Goal: Task Accomplishment & Management: Manage account settings

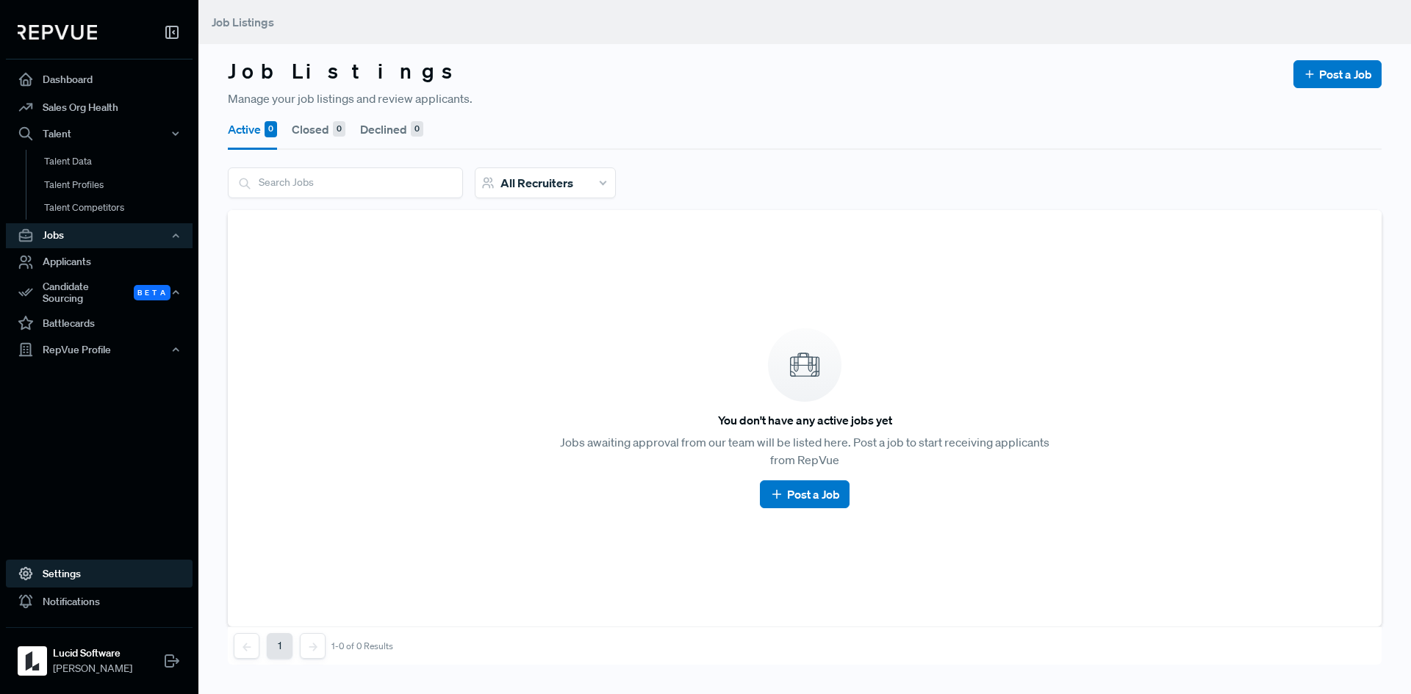
click at [66, 582] on link "Settings" at bounding box center [99, 574] width 187 height 28
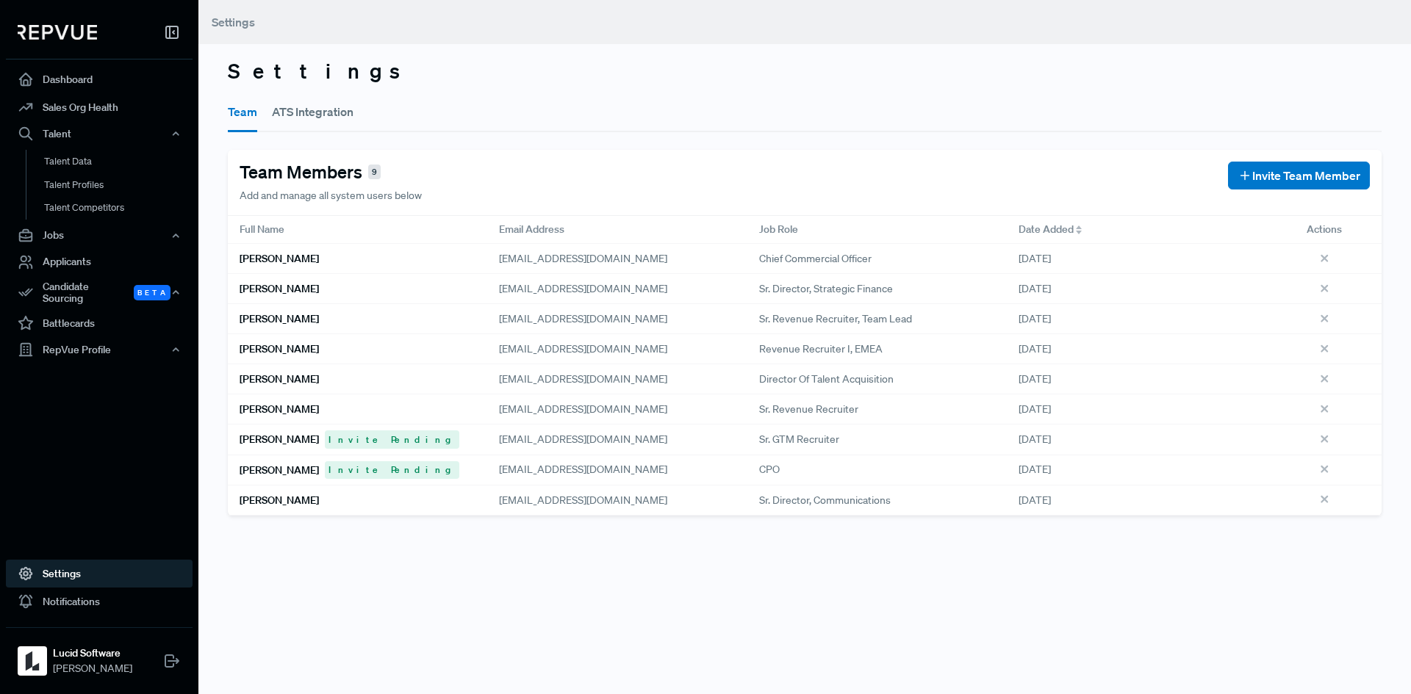
click at [258, 475] on h6 "Kat Judd" at bounding box center [279, 470] width 79 height 12
click at [1321, 470] on use at bounding box center [1324, 470] width 6 height 6
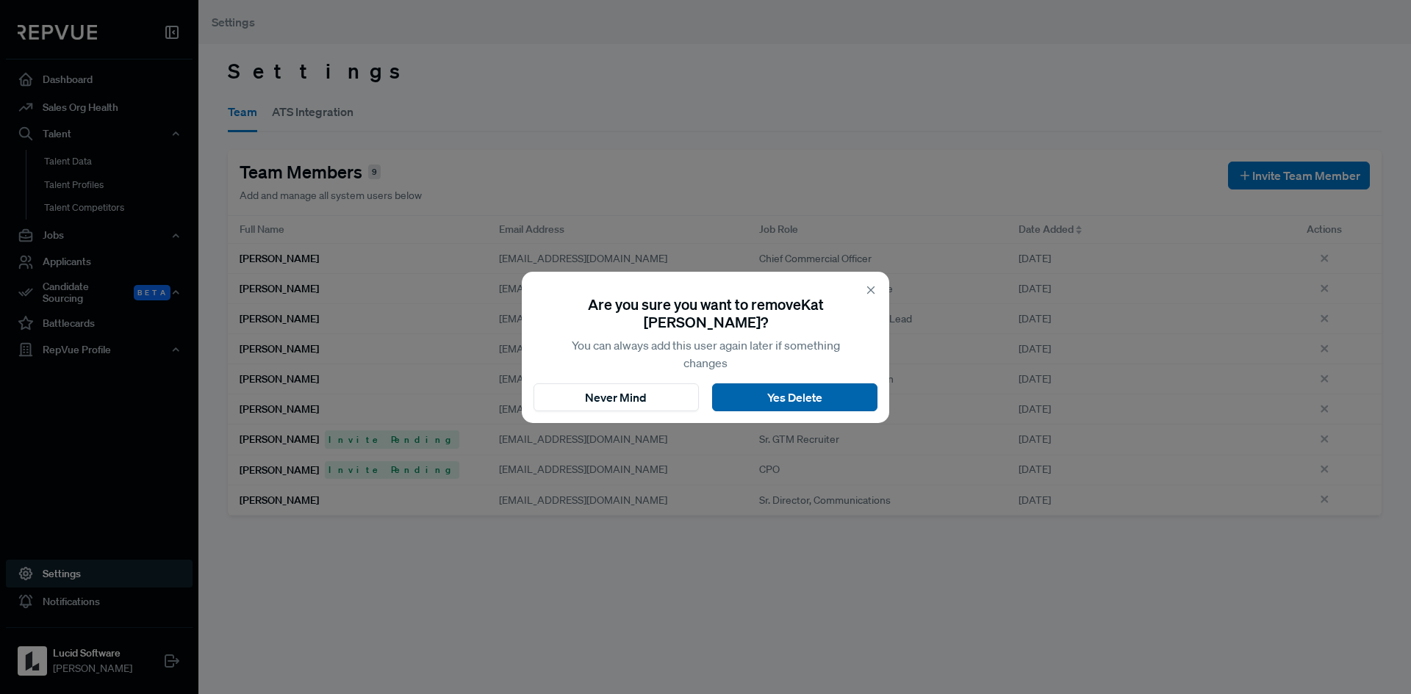
click at [774, 397] on button "Yes Delete" at bounding box center [794, 398] width 165 height 28
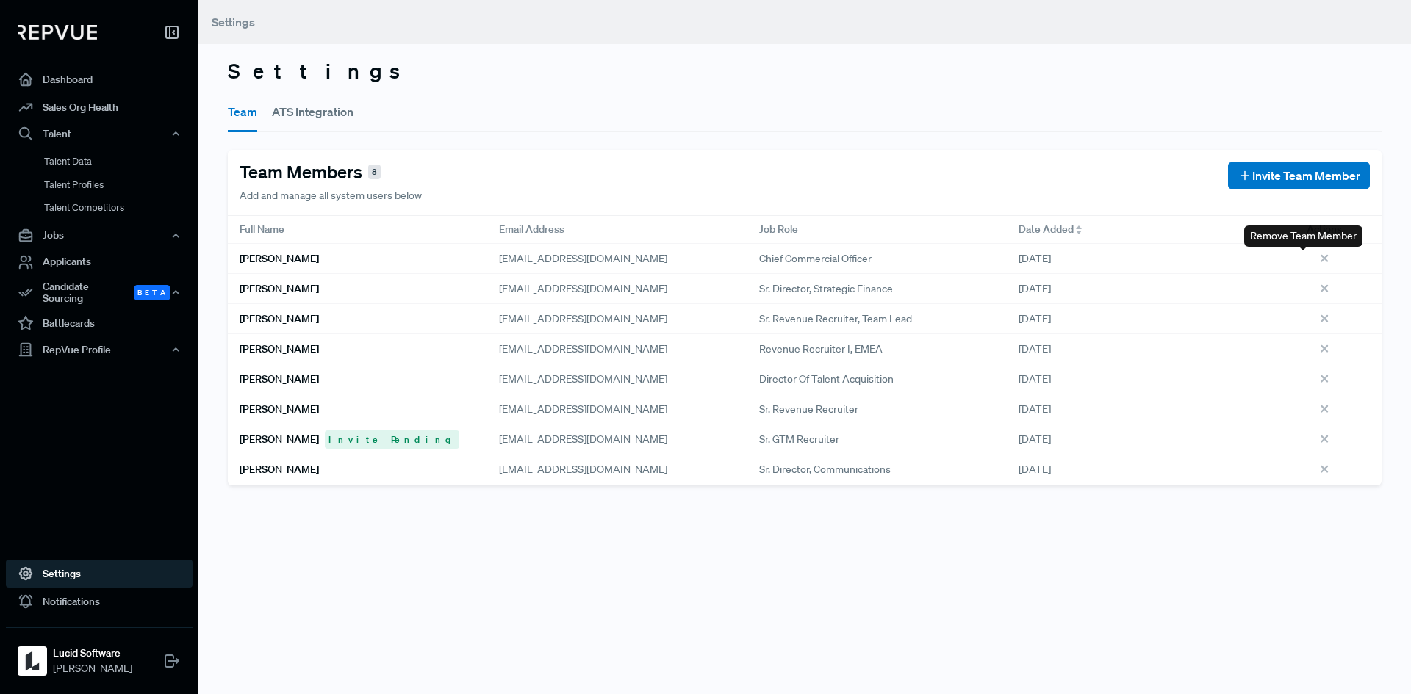
click at [1321, 256] on use at bounding box center [1324, 258] width 6 height 6
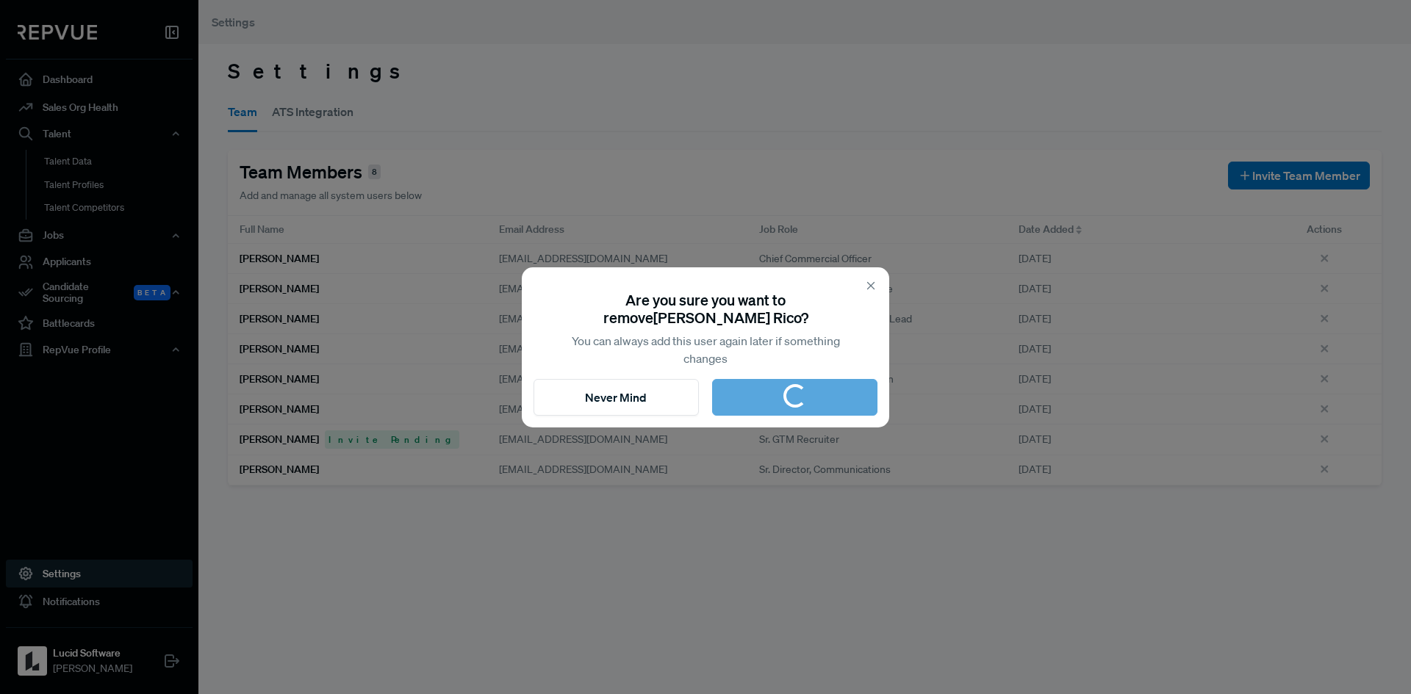
click at [871, 286] on use at bounding box center [871, 285] width 7 height 7
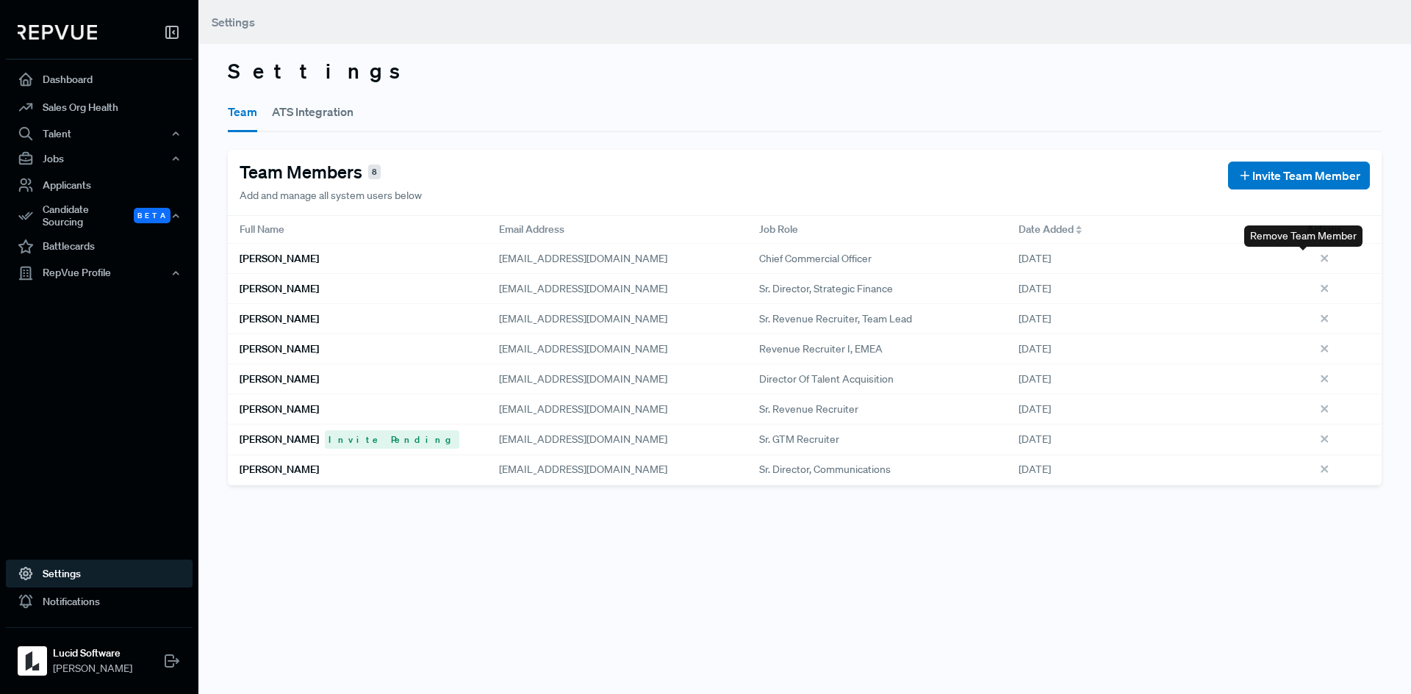
click at [1318, 256] on icon at bounding box center [1326, 261] width 16 height 16
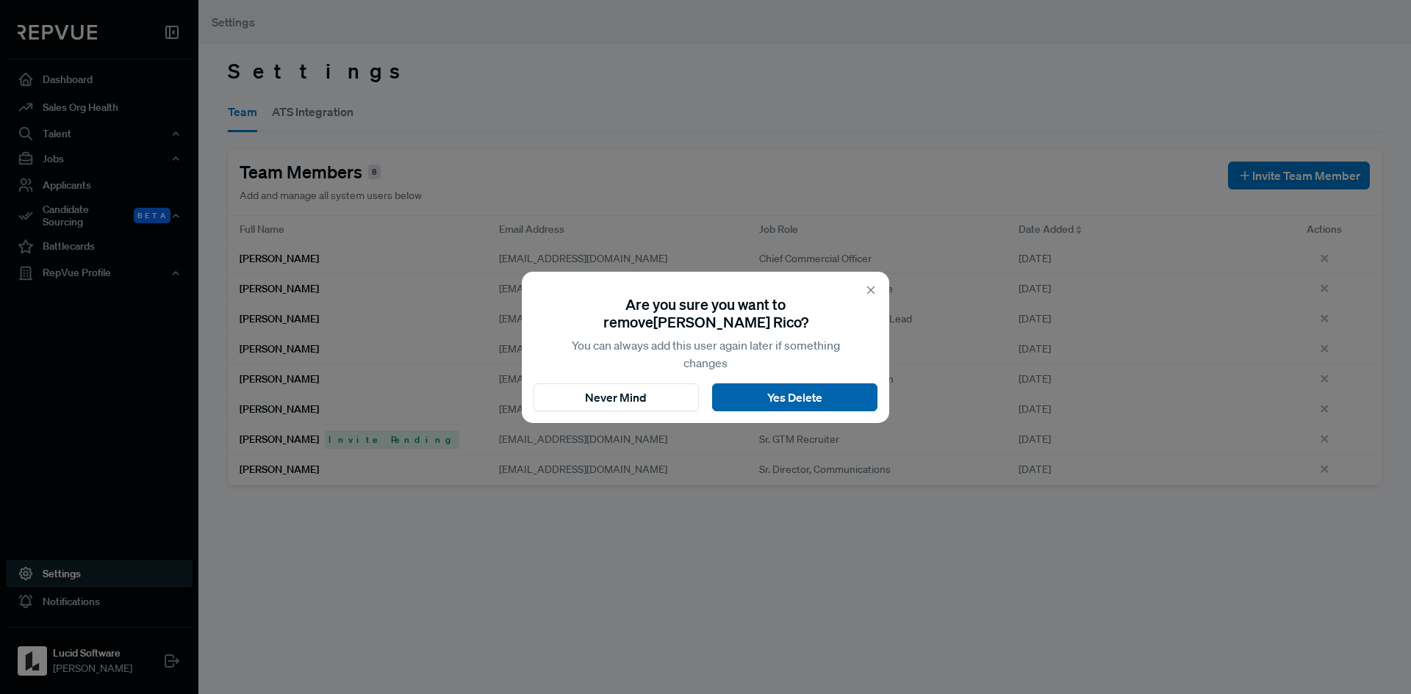
click at [804, 400] on button "Yes Delete" at bounding box center [794, 398] width 165 height 28
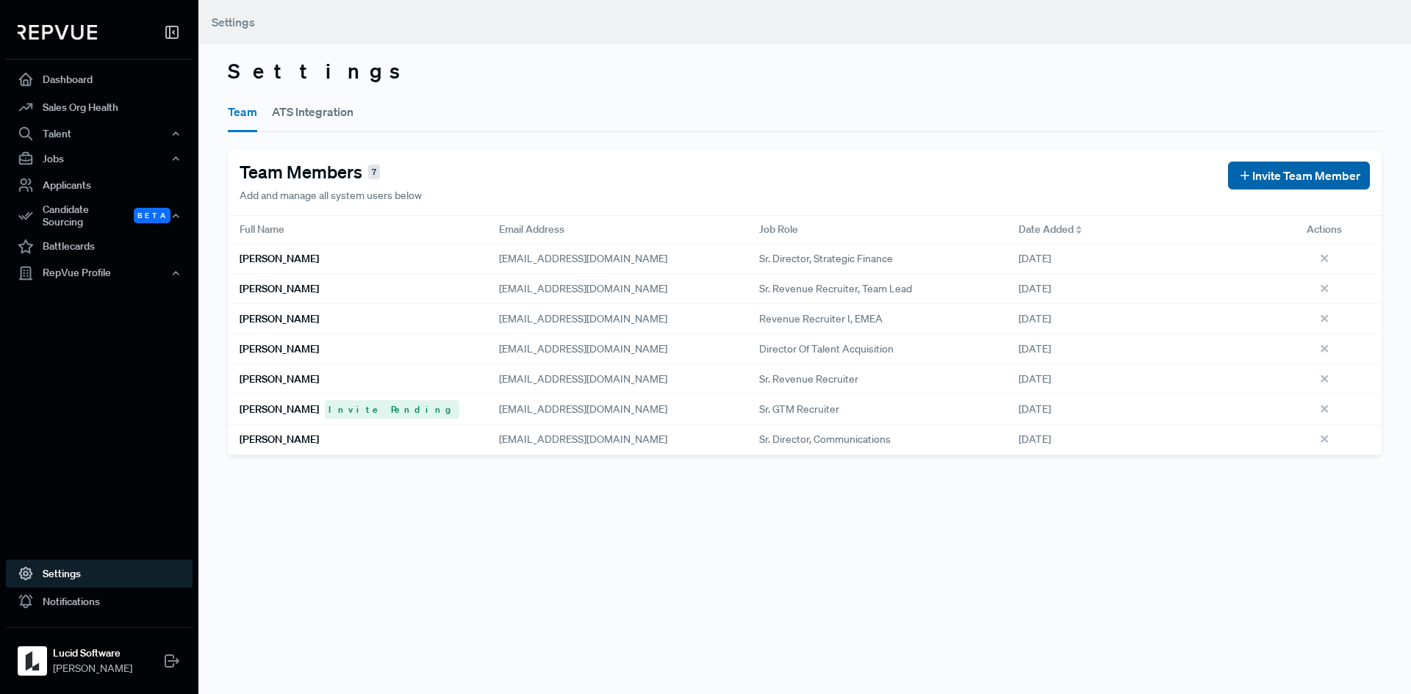
click at [1277, 169] on span "Invite Team Member" at bounding box center [1306, 176] width 108 height 18
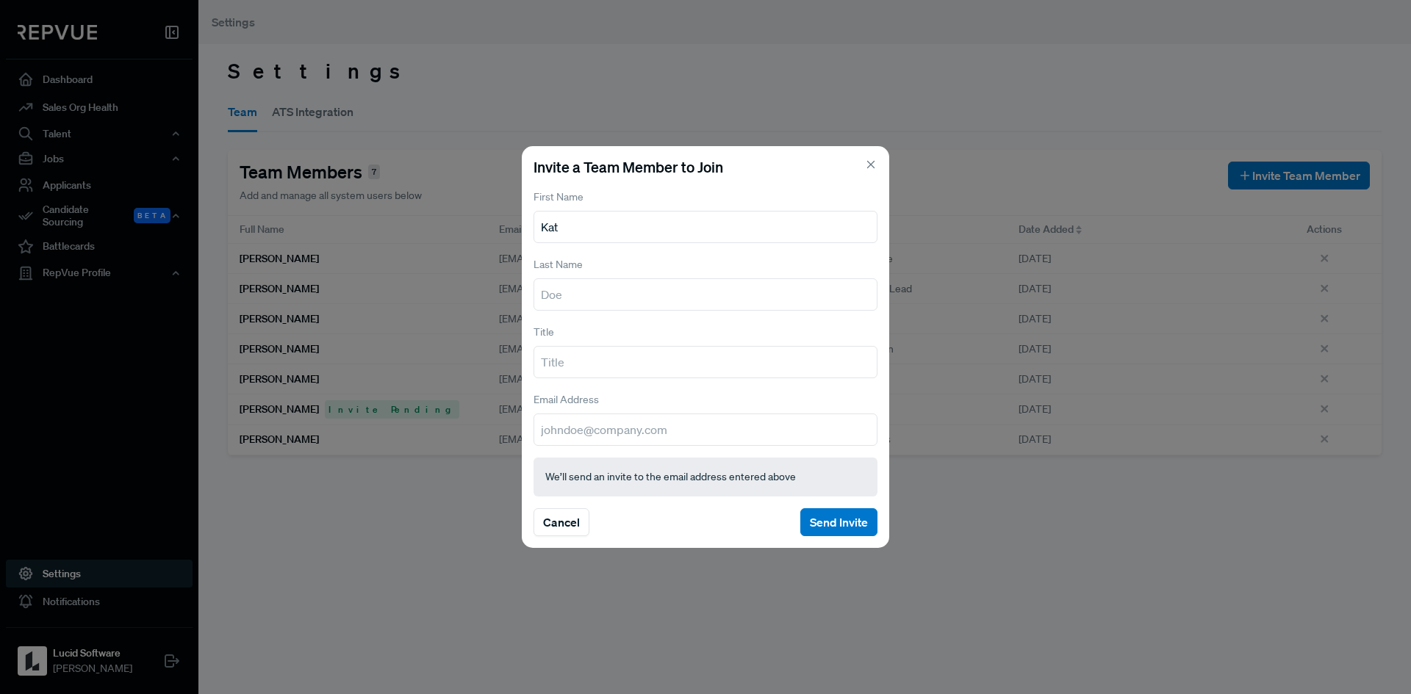
type input "Kat"
type input "Judd"
type input "CPO"
type input "[EMAIL_ADDRESS][DOMAIN_NAME]"
click at [829, 525] on button "Send Invite" at bounding box center [838, 523] width 77 height 28
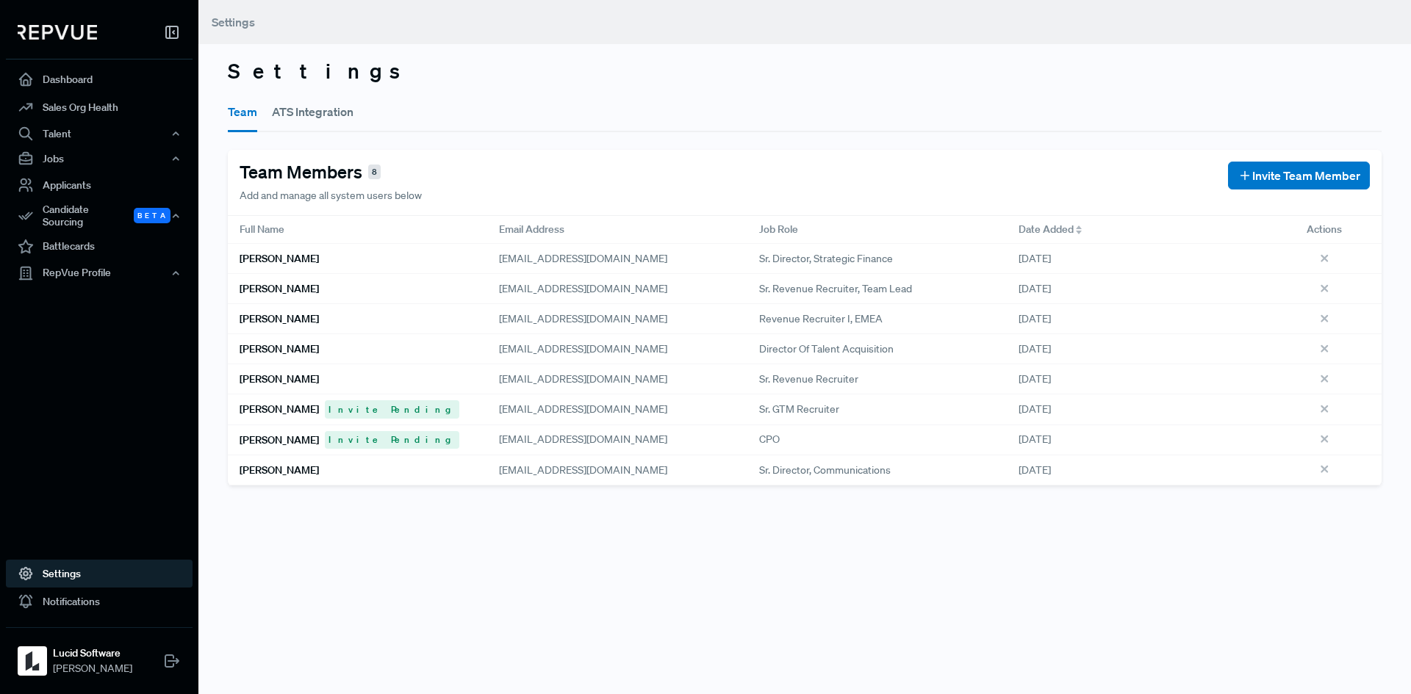
click at [545, 556] on div "Settings Team ATS Integration Team Members 8 Add and manage all system users be…" at bounding box center [804, 347] width 1213 height 694
click at [1253, 173] on span "Invite Team Member" at bounding box center [1306, 176] width 108 height 18
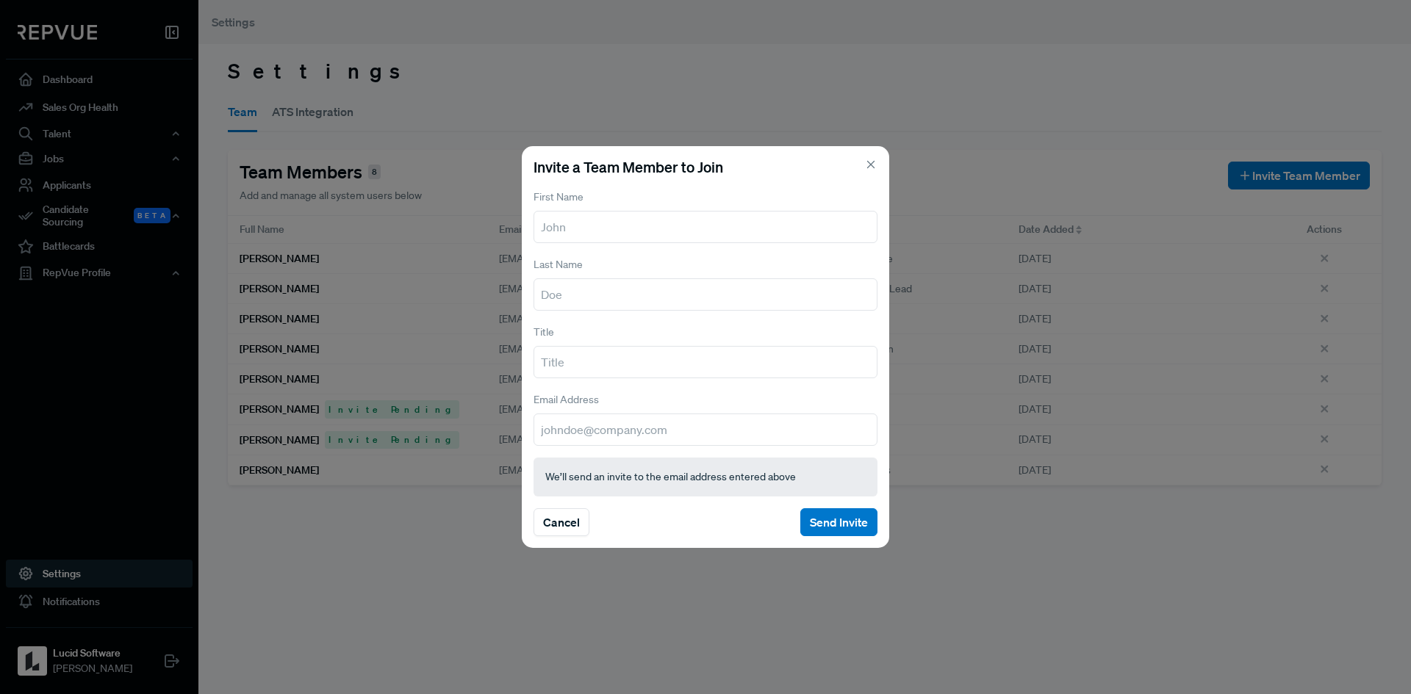
click at [681, 222] on input "text" at bounding box center [706, 227] width 344 height 32
type input "Dave"
click at [636, 298] on input "text" at bounding box center [706, 295] width 344 height 32
type input "Grow"
click at [570, 358] on input "text" at bounding box center [706, 362] width 344 height 32
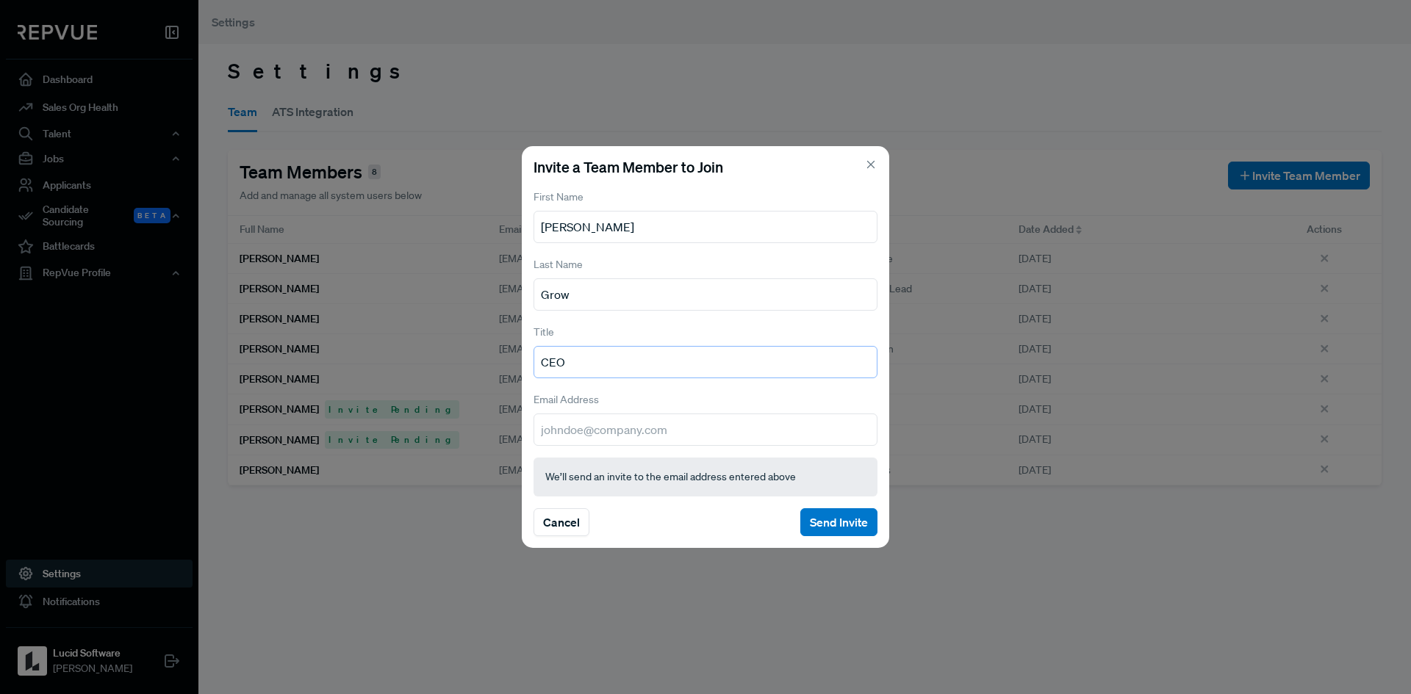
type input "CEO"
click at [581, 425] on input "email" at bounding box center [706, 430] width 344 height 32
type input "Dave@lucid.co"
click at [846, 523] on button "Send Invite" at bounding box center [838, 523] width 77 height 28
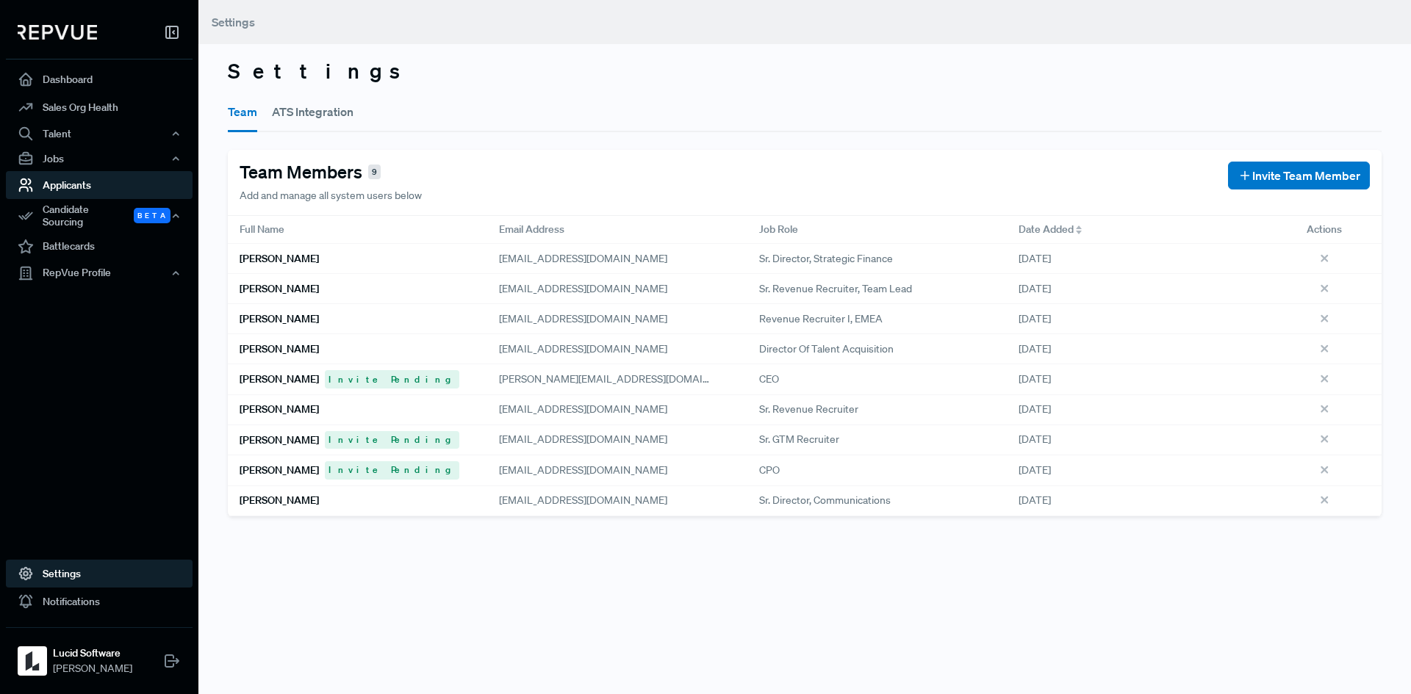
click at [76, 189] on link "Applicants" at bounding box center [99, 185] width 187 height 28
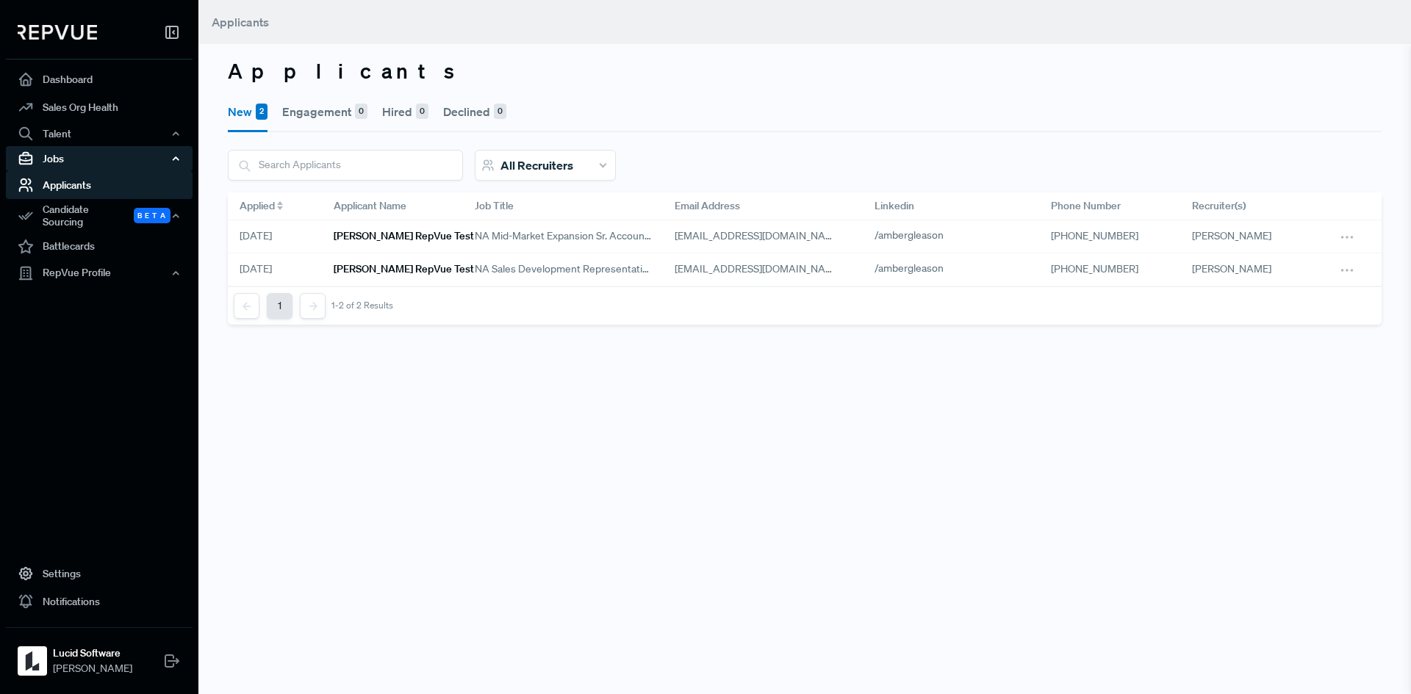
click at [85, 157] on div "Jobs" at bounding box center [99, 158] width 187 height 25
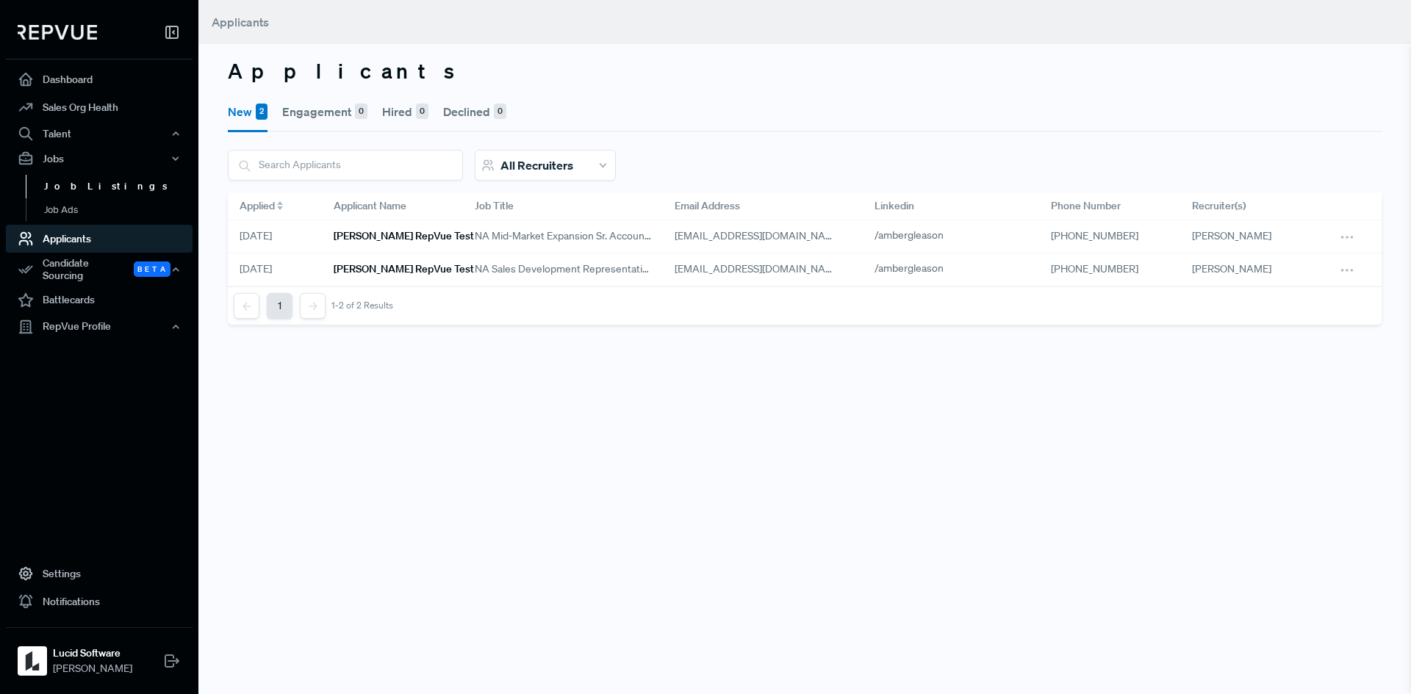
click at [72, 190] on link "Job Listings" at bounding box center [119, 187] width 187 height 24
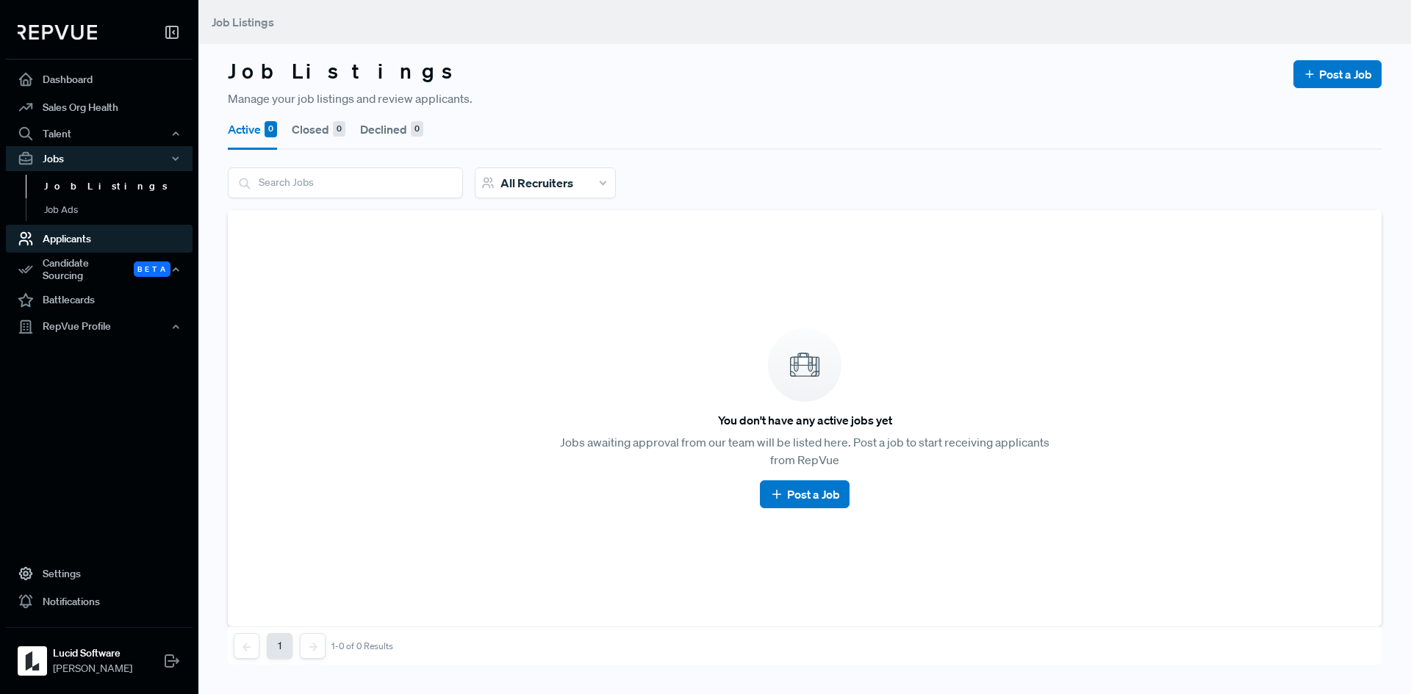
click at [71, 234] on link "Applicants" at bounding box center [99, 239] width 187 height 28
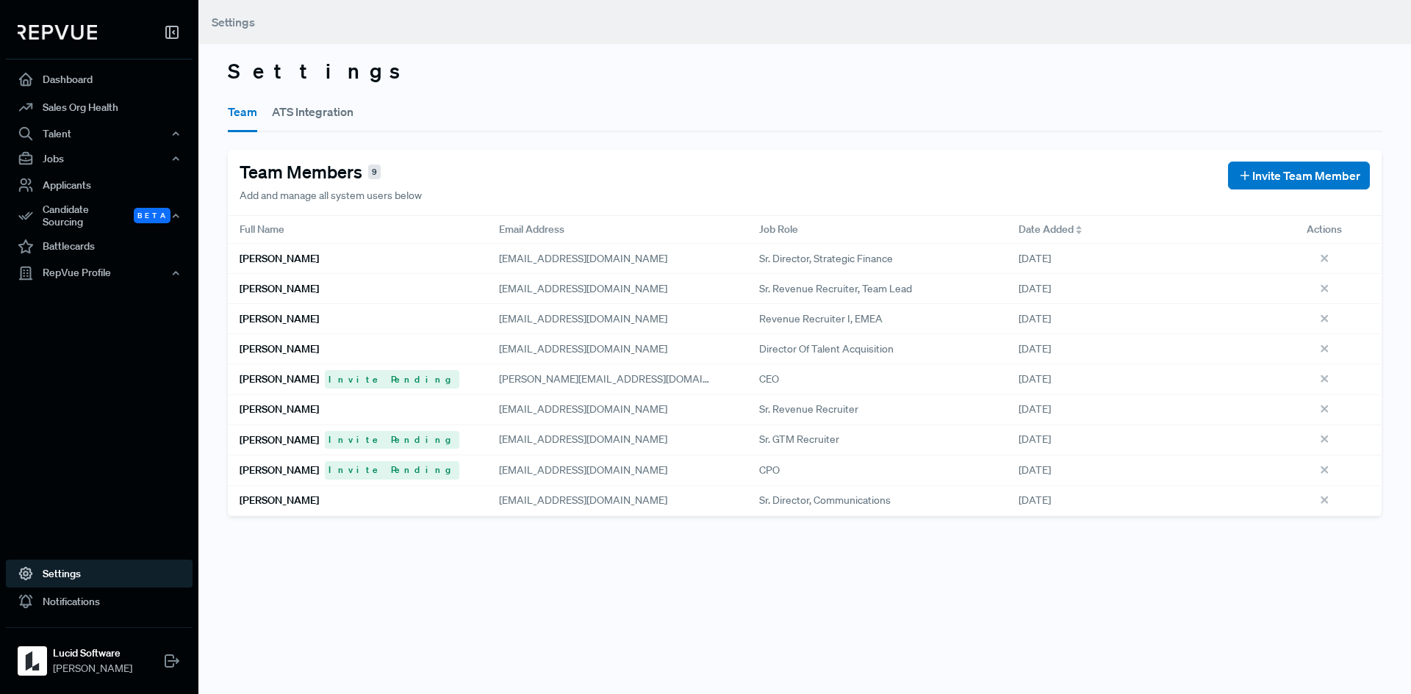
click at [792, 586] on div "Settings Team ATS Integration Team Members 9 Add and manage all system users be…" at bounding box center [804, 347] width 1213 height 694
click at [925, 555] on div "Settings Team ATS Integration Team Members 9 Add and manage all system users be…" at bounding box center [804, 347] width 1213 height 694
click at [69, 153] on div "Jobs" at bounding box center [99, 158] width 187 height 25
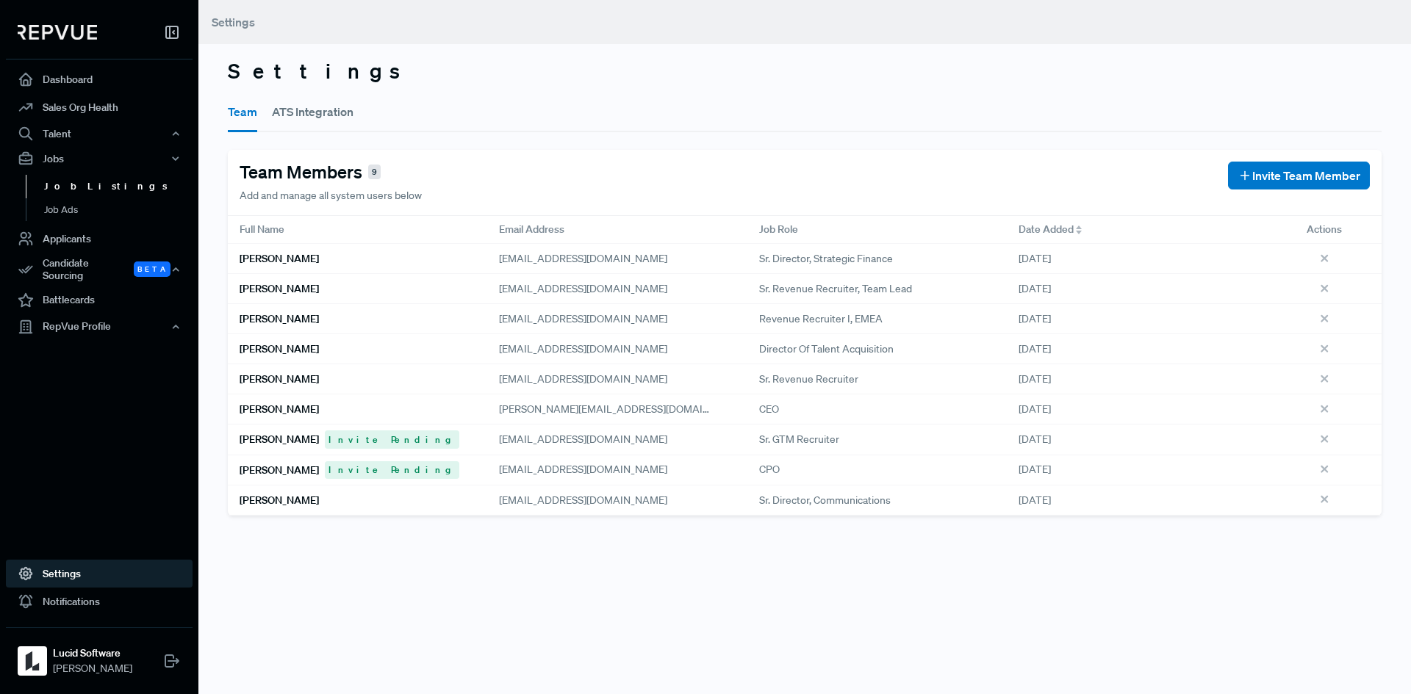
click at [57, 179] on link "Job Listings" at bounding box center [119, 187] width 187 height 24
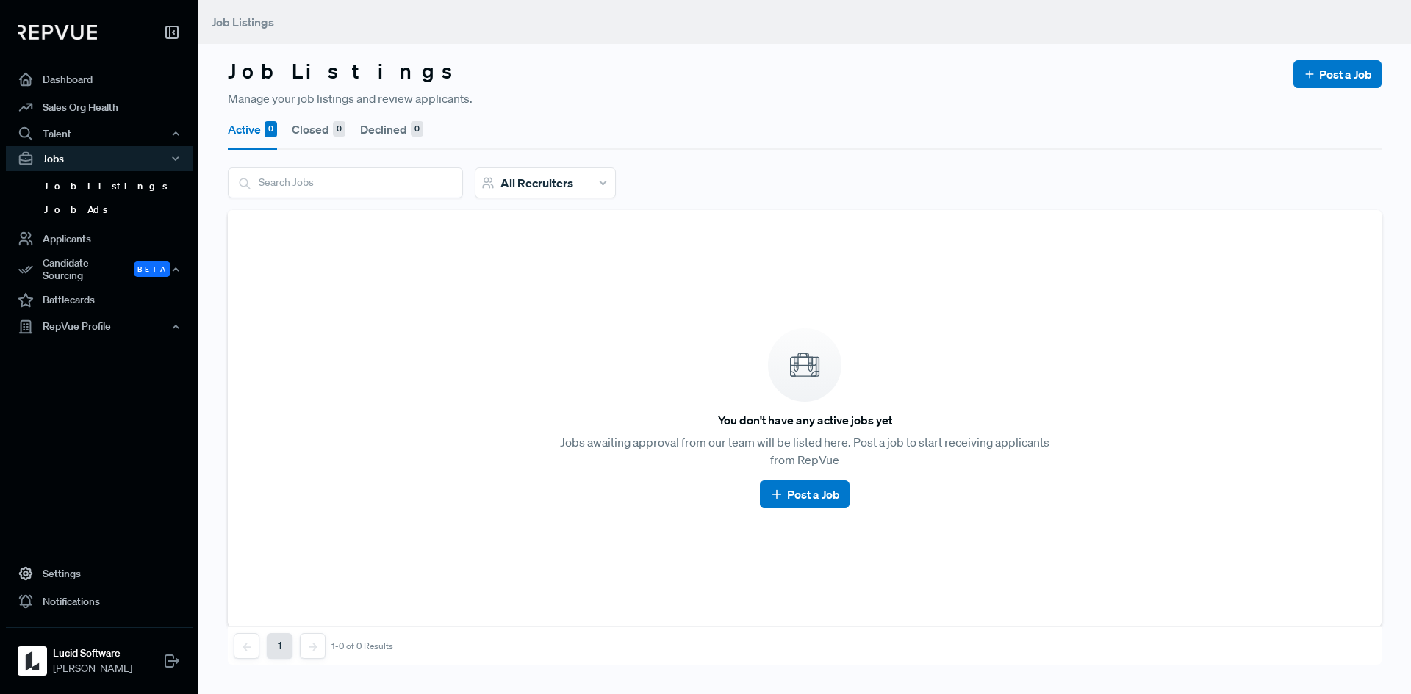
click at [58, 208] on link "Job Ads" at bounding box center [119, 210] width 187 height 24
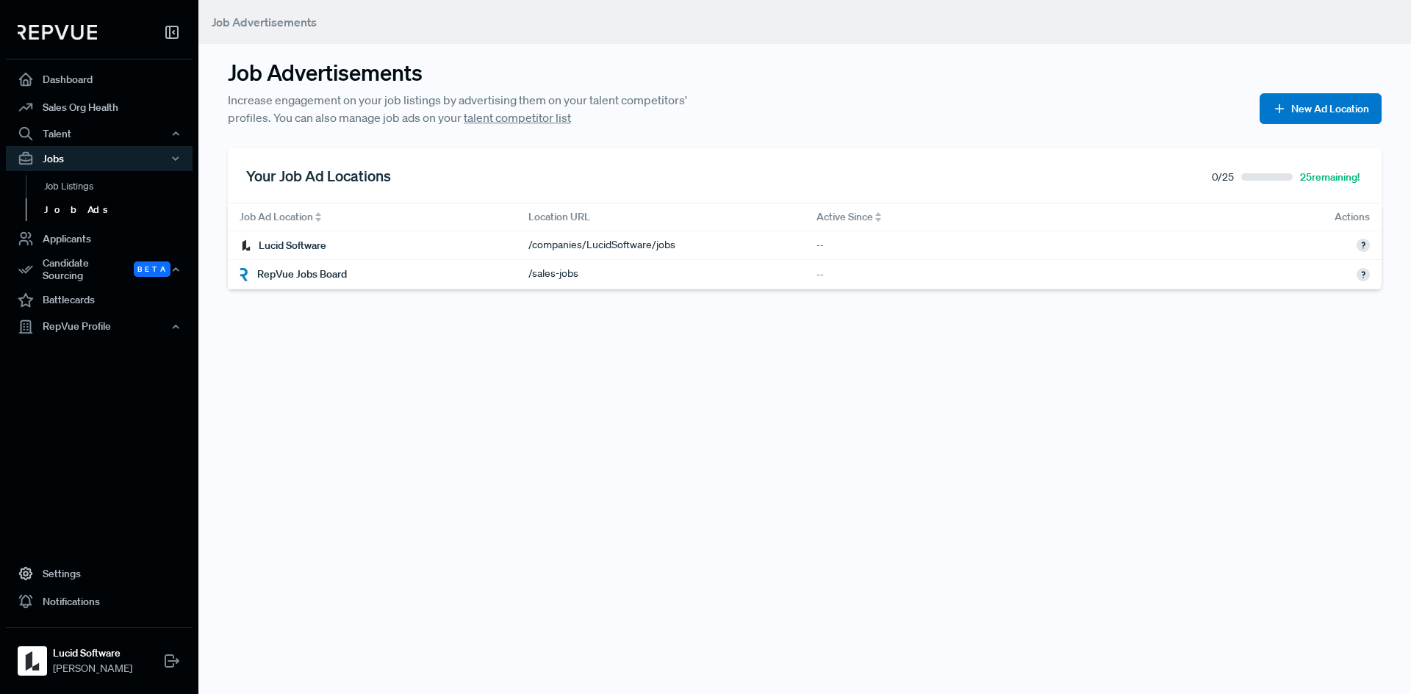
click at [343, 245] on div "Lucid Software" at bounding box center [372, 245] width 289 height 29
click at [517, 236] on div "/ companies/LucidSoftware/jobs" at bounding box center [661, 245] width 289 height 29
click at [600, 248] on div "/ companies/LucidSoftware/jobs" at bounding box center [610, 245] width 165 height 16
